Goal: Information Seeking & Learning: Learn about a topic

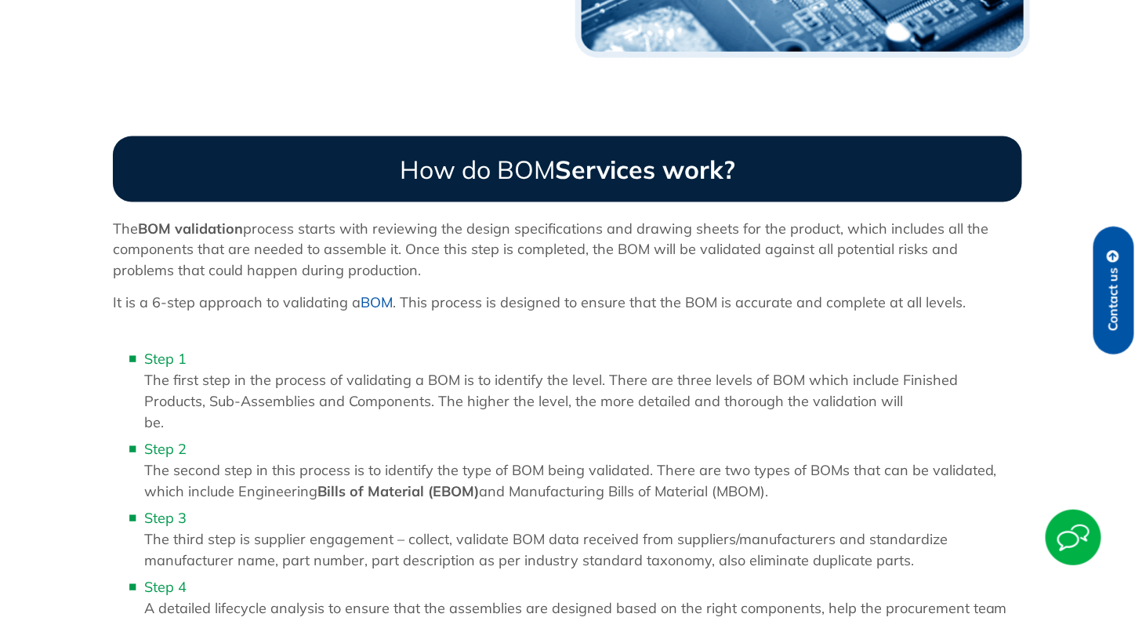
scroll to position [784, 0]
